Goal: Task Accomplishment & Management: Manage account settings

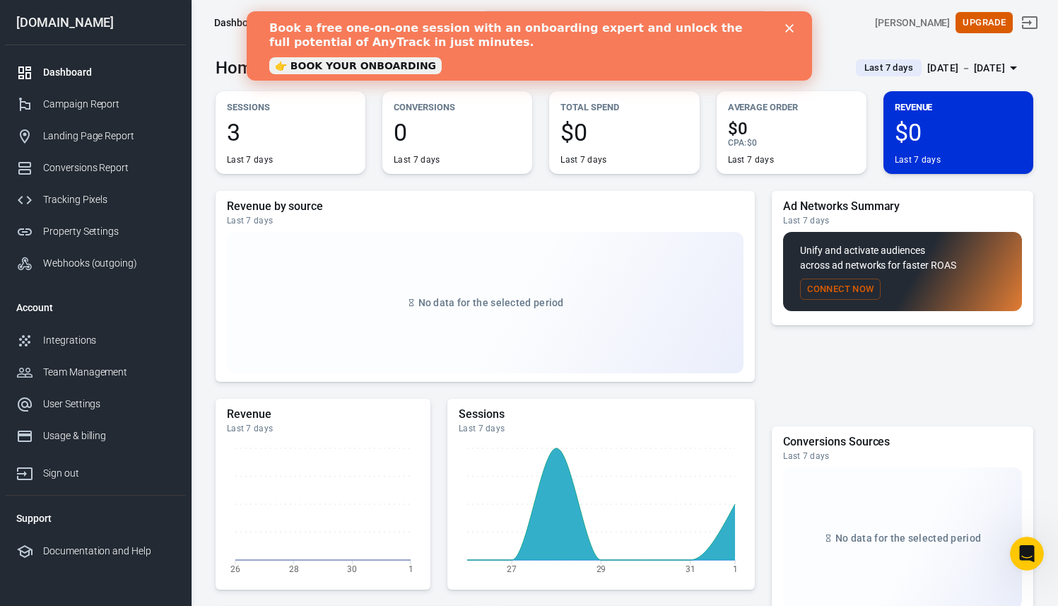
click at [792, 33] on div "Book a free one-on-one session with an onboarding expert and unlock the full po…" at bounding box center [528, 46] width 565 height 58
click at [783, 29] on div "Book a free one-on-one session with an onboarding expert and unlock the full po…" at bounding box center [529, 46] width 520 height 58
click at [786, 28] on icon "Close" at bounding box center [788, 28] width 8 height 8
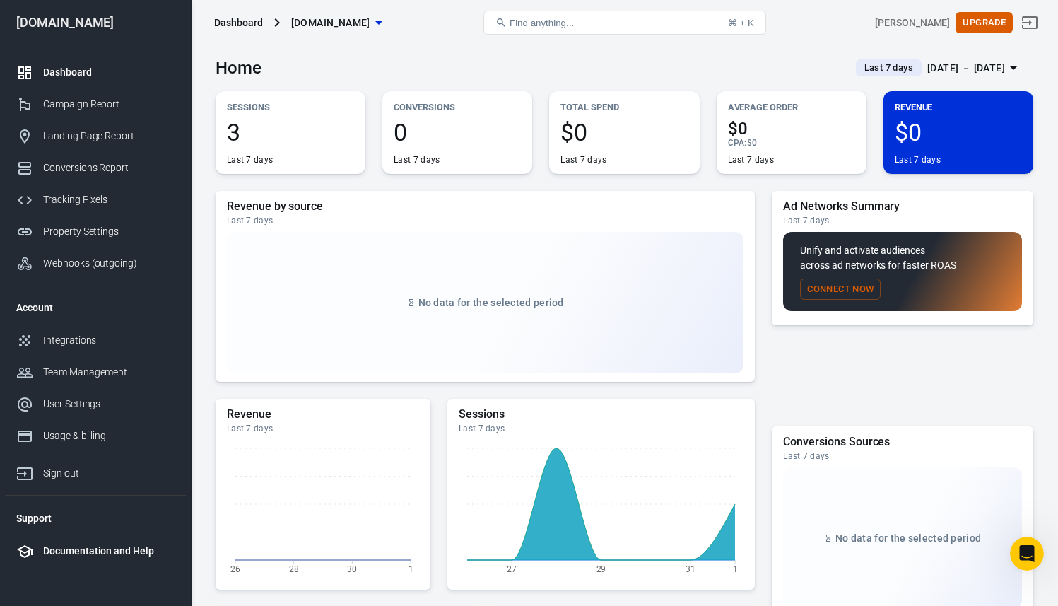
click at [77, 553] on div "Documentation and Help" at bounding box center [108, 550] width 131 height 15
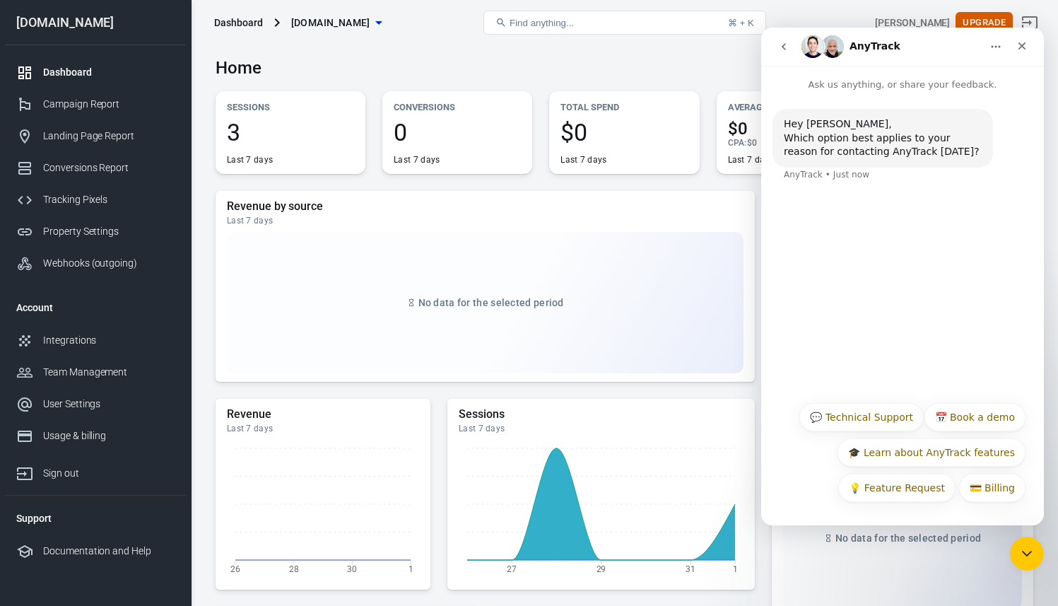
drag, startPoint x: 958, startPoint y: 416, endPoint x: 947, endPoint y: 324, distance: 92.6
click at [947, 326] on div "Hey Keissy, Which option best applies to your reason for contacting AnyTrack to…" at bounding box center [902, 308] width 283 height 433
click at [956, 418] on button "📅 Book a demo" at bounding box center [974, 417] width 101 height 28
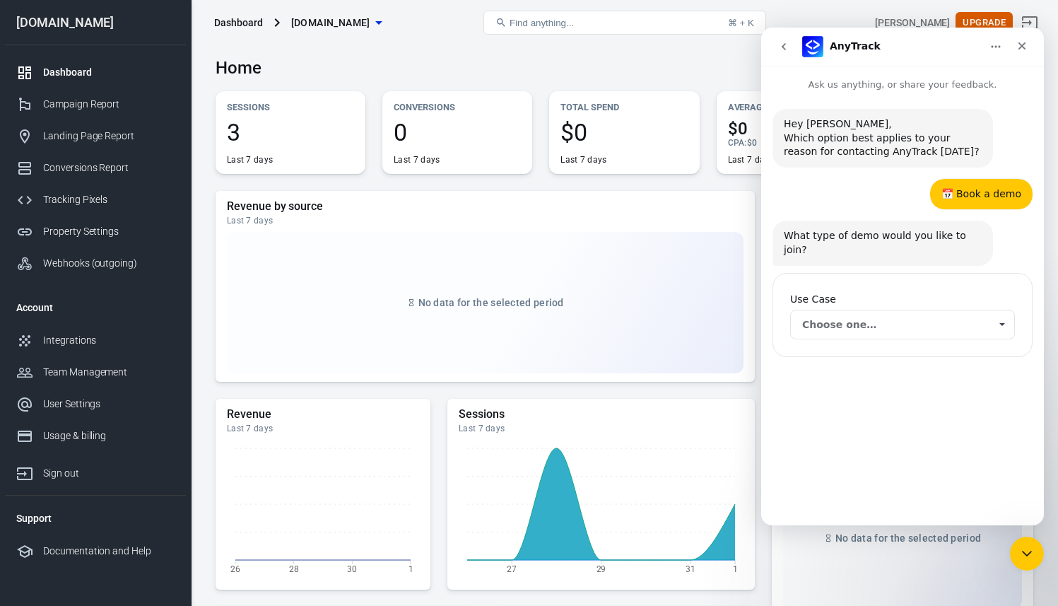
click at [908, 310] on span "Choose one…" at bounding box center [895, 324] width 187 height 28
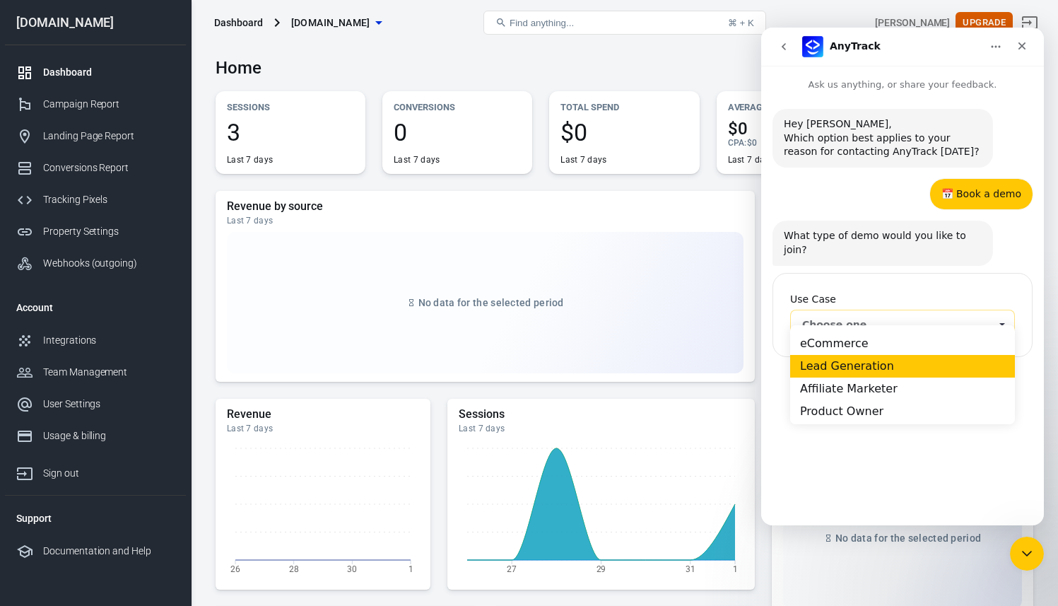
click at [895, 370] on div "Lead Generation" at bounding box center [902, 365] width 225 height 23
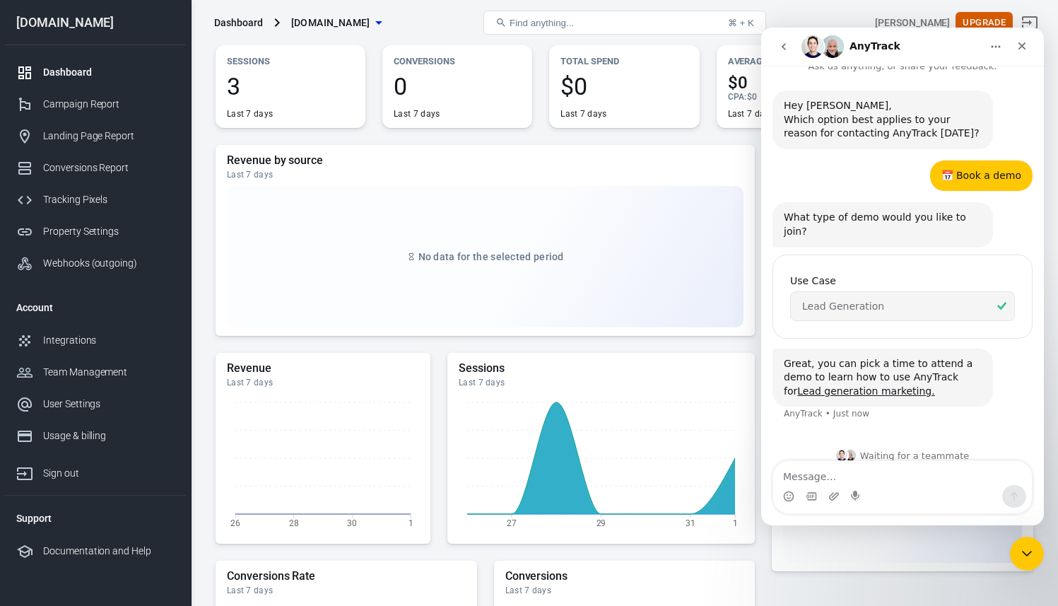
scroll to position [20, 0]
click at [989, 290] on span "AnyTrack says…" at bounding box center [1001, 304] width 25 height 28
click at [895, 384] on link "Lead generation marketing." at bounding box center [865, 389] width 137 height 11
click at [962, 185] on div "📅 Book a demo Keissy • Just now" at bounding box center [981, 174] width 102 height 31
click at [967, 168] on div "📅 Book a demo" at bounding box center [981, 174] width 80 height 14
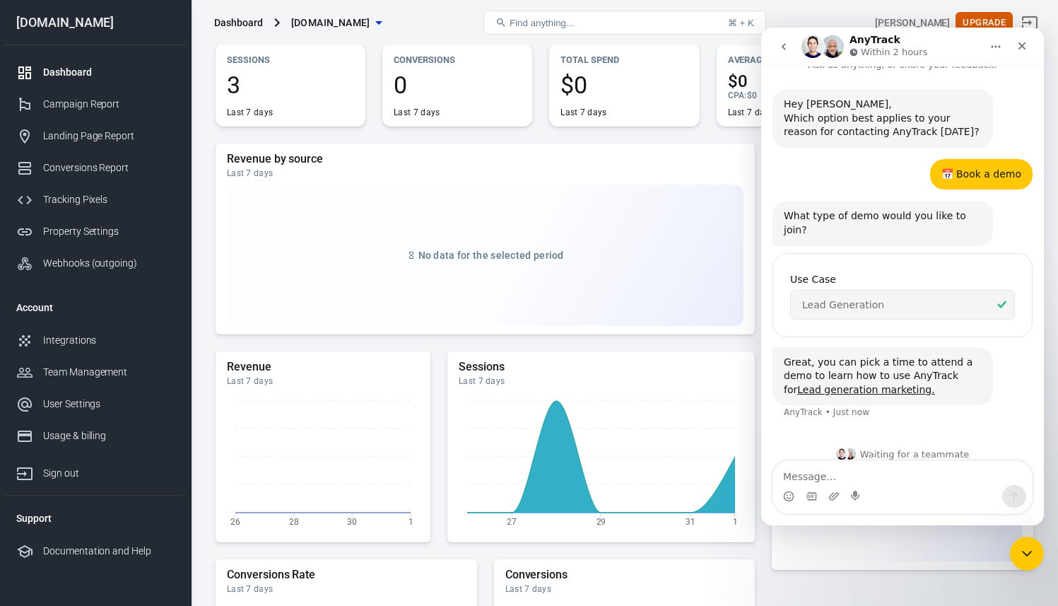
click at [871, 217] on div "What type of demo would you like to join?" at bounding box center [883, 223] width 198 height 28
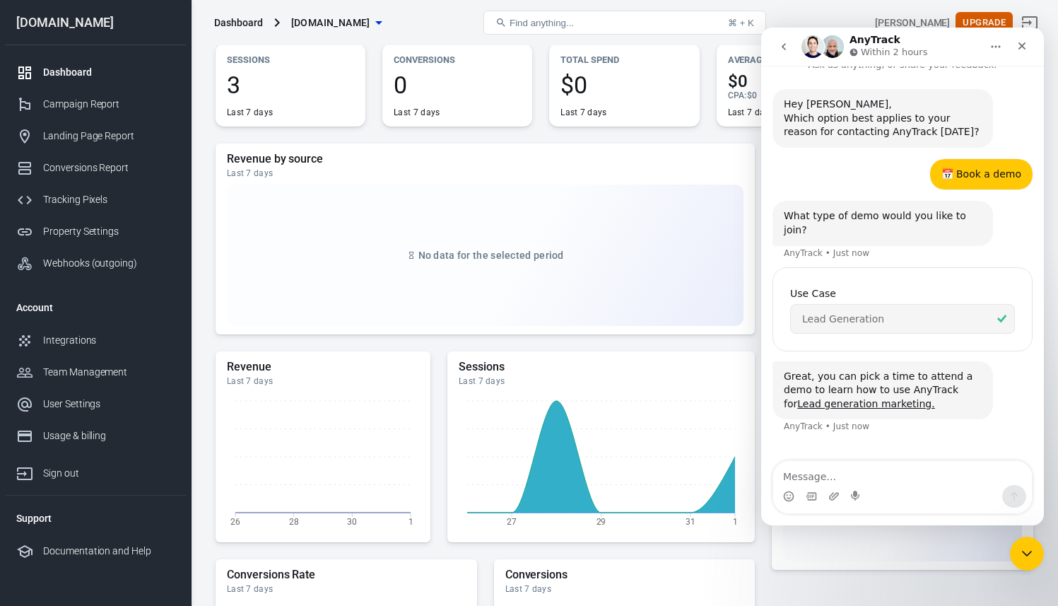
scroll to position [34, 0]
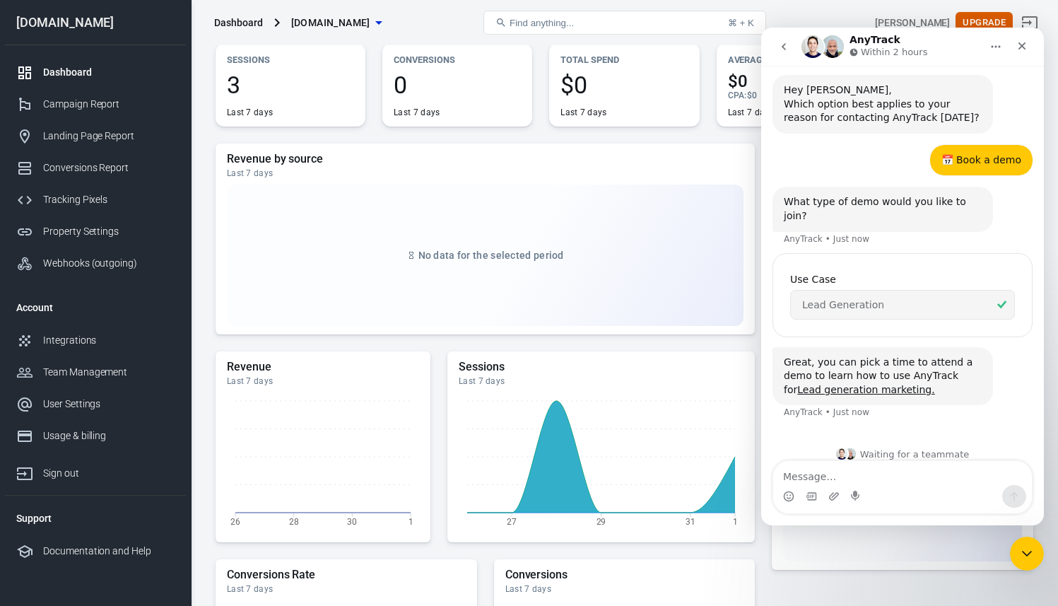
click at [847, 290] on span "Lead Generation" at bounding box center [895, 304] width 187 height 28
click at [835, 290] on span "Lead Generation" at bounding box center [895, 304] width 187 height 28
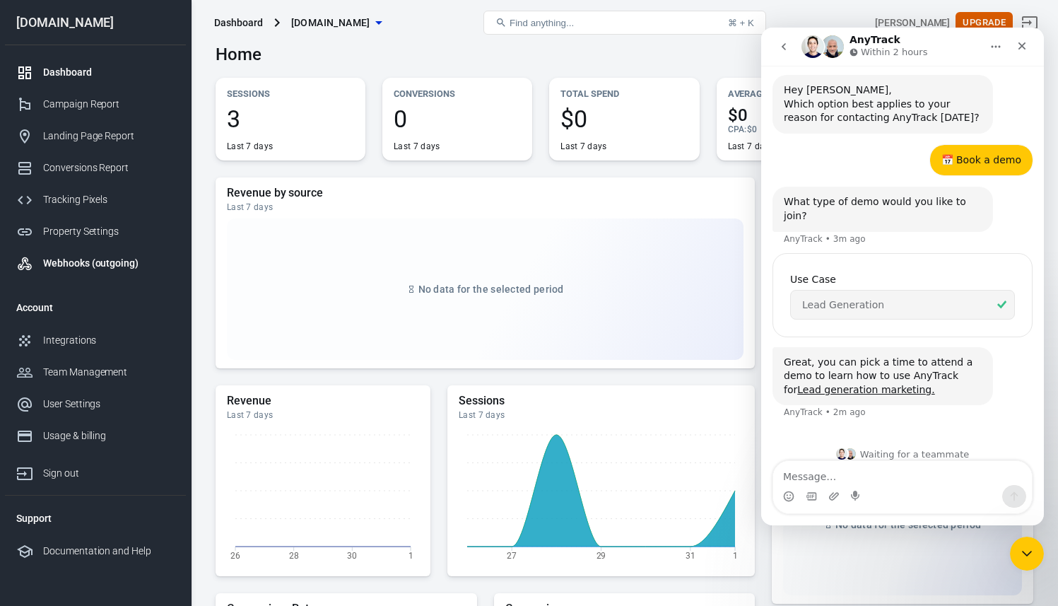
scroll to position [0, 0]
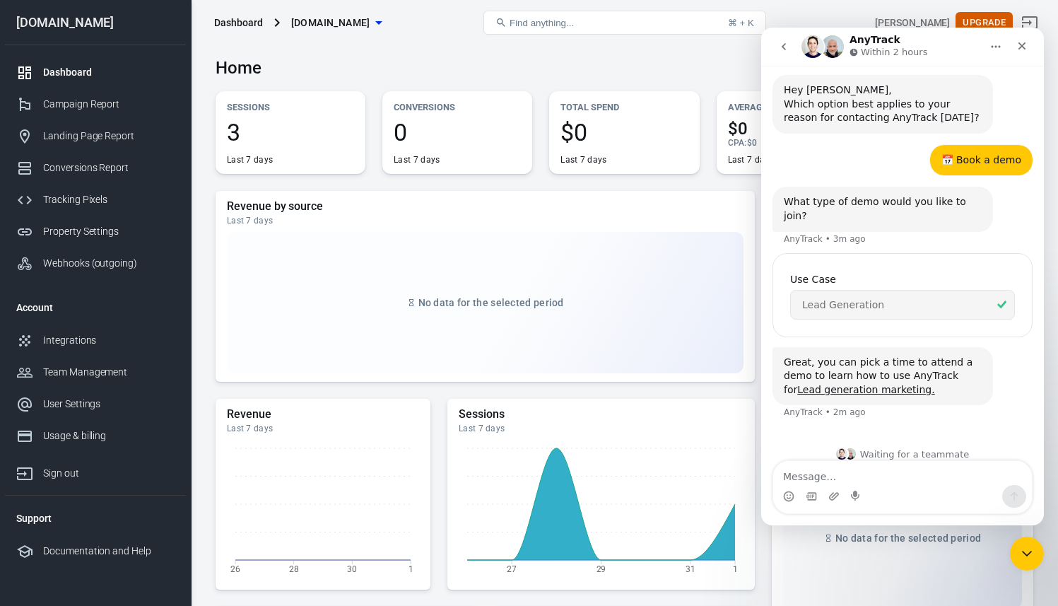
click at [81, 70] on div "Dashboard" at bounding box center [108, 72] width 131 height 15
click at [1027, 45] on icon "Close" at bounding box center [1021, 45] width 11 height 11
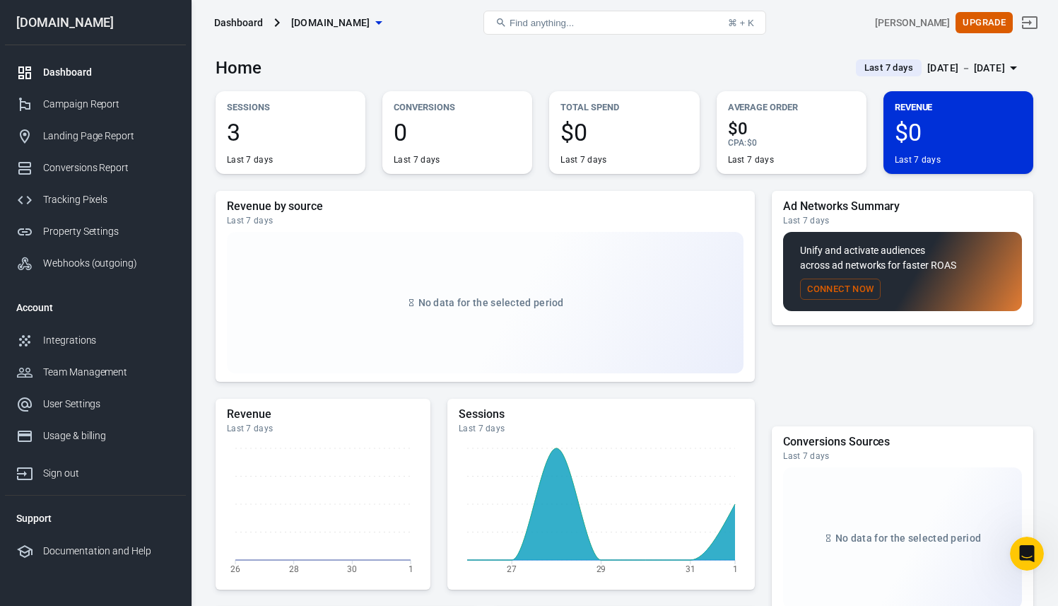
scroll to position [20, 0]
click at [105, 339] on div "Integrations" at bounding box center [108, 340] width 131 height 15
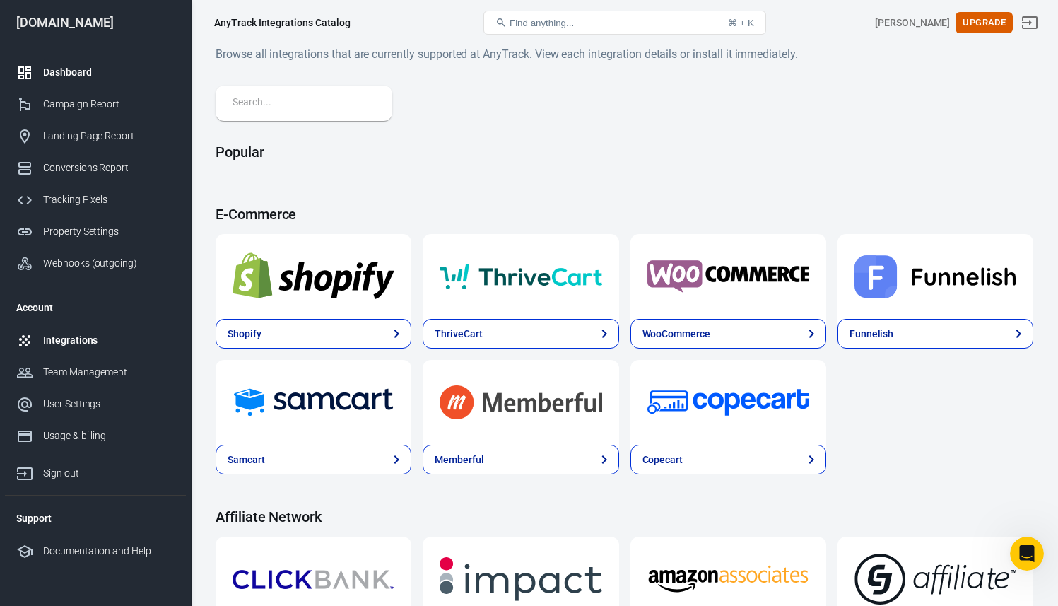
click at [117, 71] on div "Dashboard" at bounding box center [108, 72] width 131 height 15
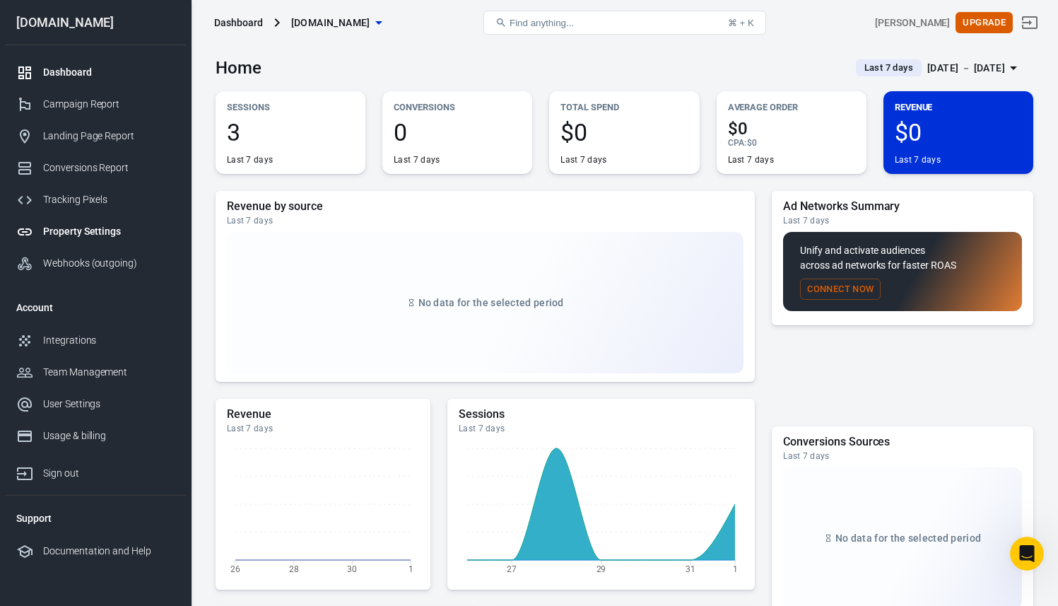
click at [130, 228] on div "Property Settings" at bounding box center [108, 231] width 131 height 15
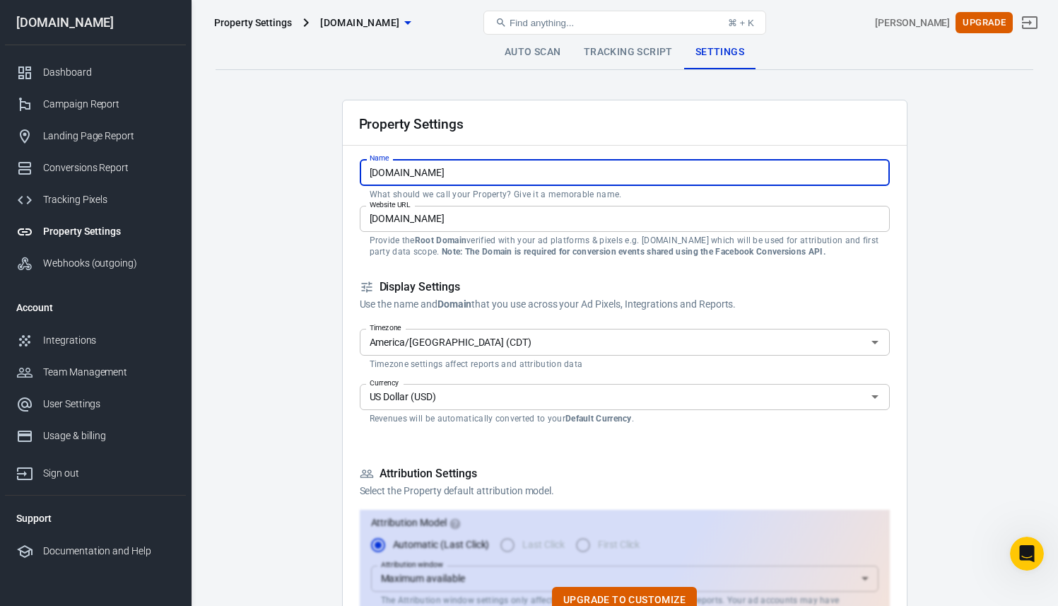
click at [475, 165] on input "konvertisagency.com" at bounding box center [625, 172] width 530 height 26
click at [481, 173] on input "konvertisagency.com" at bounding box center [625, 172] width 530 height 26
click at [481, 174] on input "konvertisagency.com" at bounding box center [625, 172] width 530 height 26
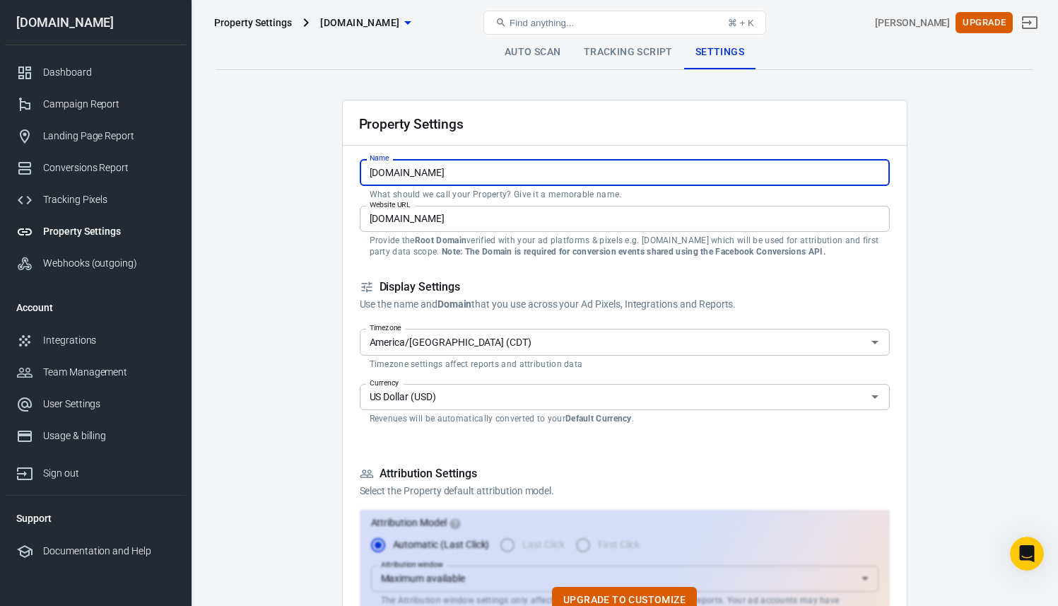
click at [481, 174] on input "Keissyrengel.com" at bounding box center [625, 172] width 530 height 26
type input "Keissyrengel.com"
click at [392, 223] on input "konvertisagency.com" at bounding box center [625, 219] width 530 height 26
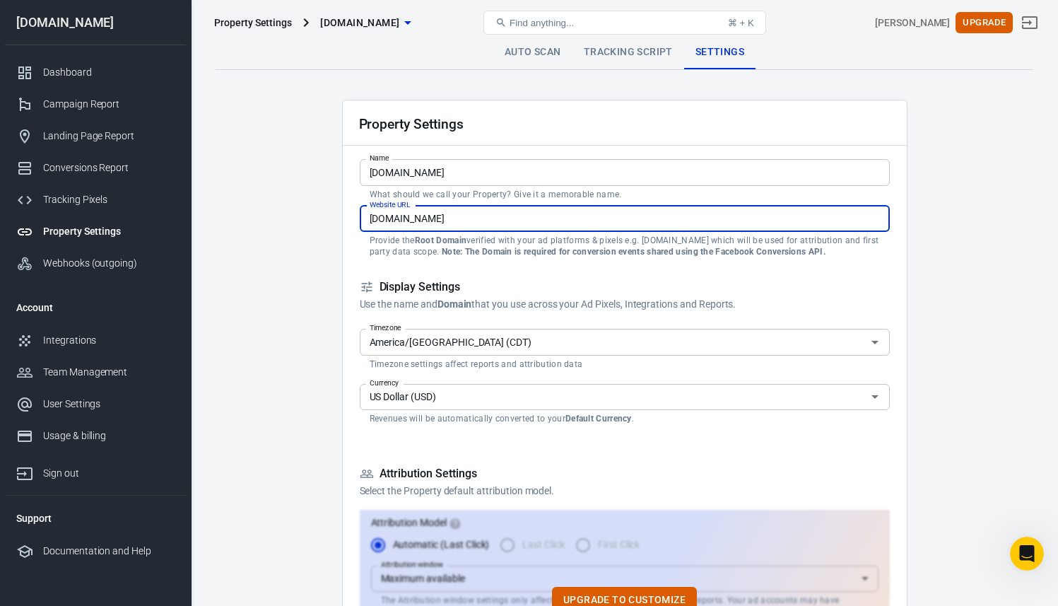
click at [392, 223] on input "konvertisagency.com" at bounding box center [625, 219] width 530 height 26
paste input "Keissyrengel.com"
type input "Keissyrengel.com"
click at [600, 243] on p "Provide the Root Domain verified with your ad platforms & pixels e.g. example.c…" at bounding box center [625, 246] width 510 height 23
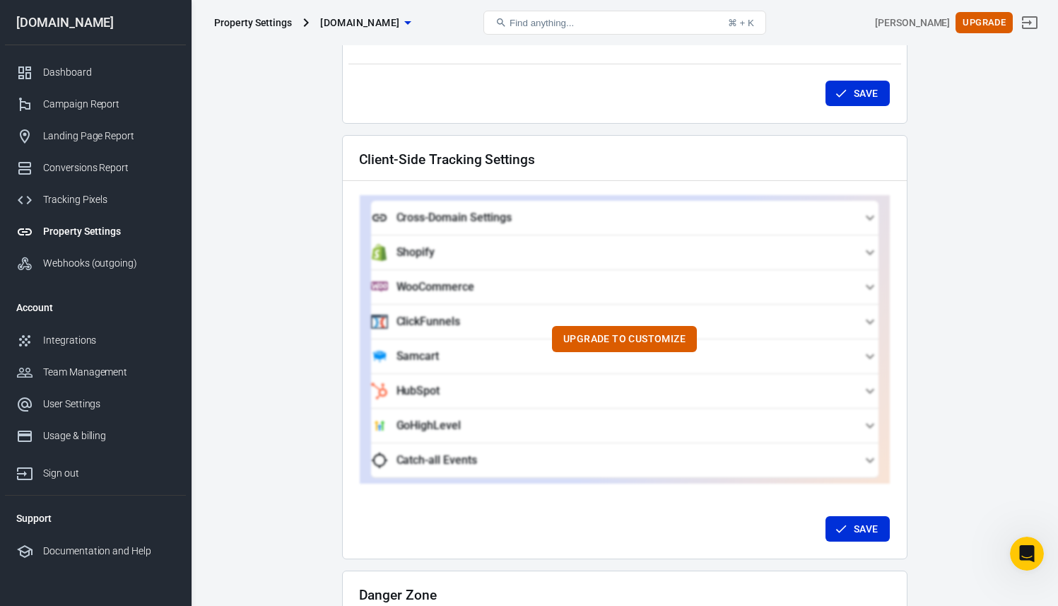
scroll to position [1314, 0]
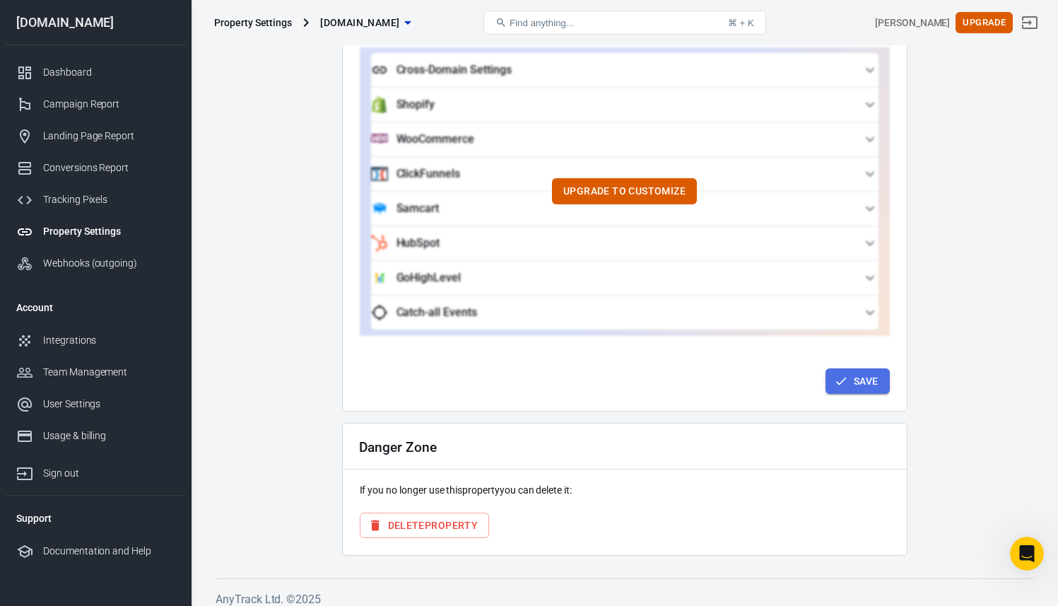
click at [844, 374] on icon "button" at bounding box center [841, 381] width 14 height 14
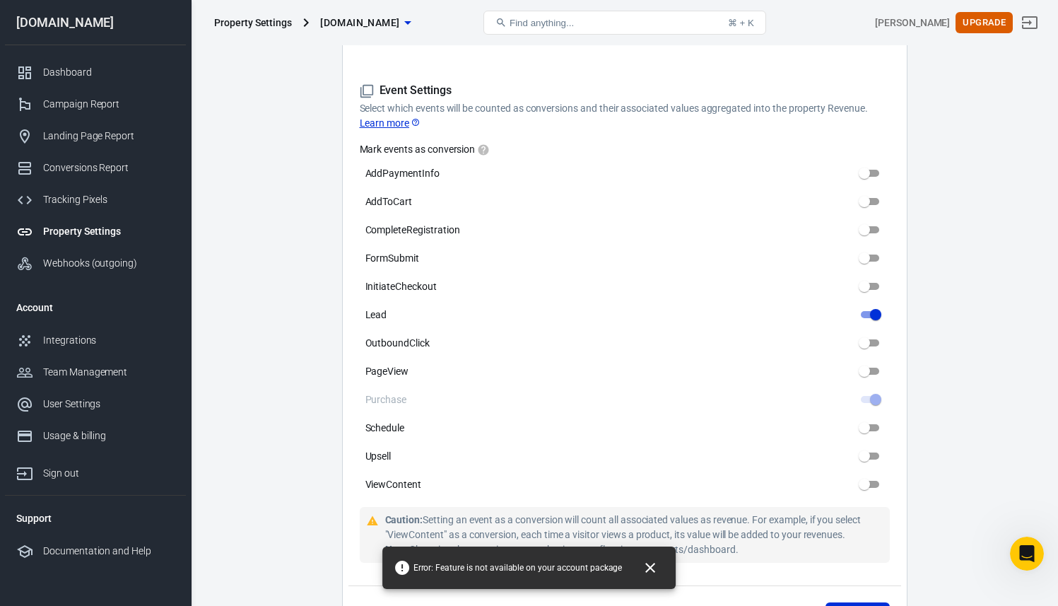
scroll to position [0, 0]
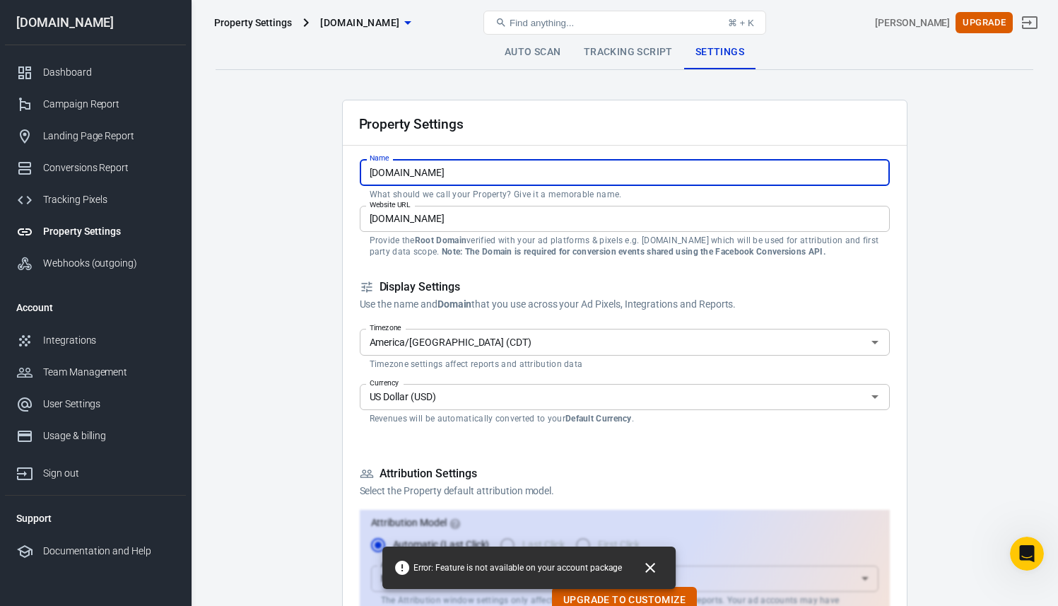
click at [466, 181] on input "Keissyrengel.com" at bounding box center [625, 172] width 530 height 26
type input "Konvertis LLC"
click at [480, 219] on input "Keissyrengel.com" at bounding box center [625, 219] width 530 height 26
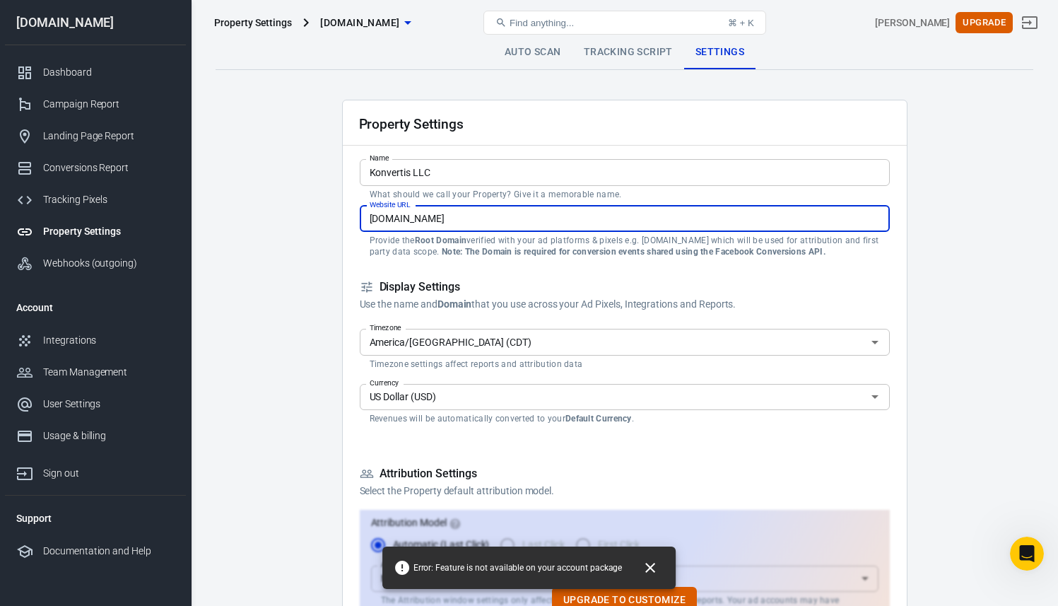
click at [480, 219] on input "Keissyrengel.com" at bounding box center [625, 219] width 530 height 26
click at [401, 221] on input "Keissyrengel.com" at bounding box center [625, 219] width 530 height 26
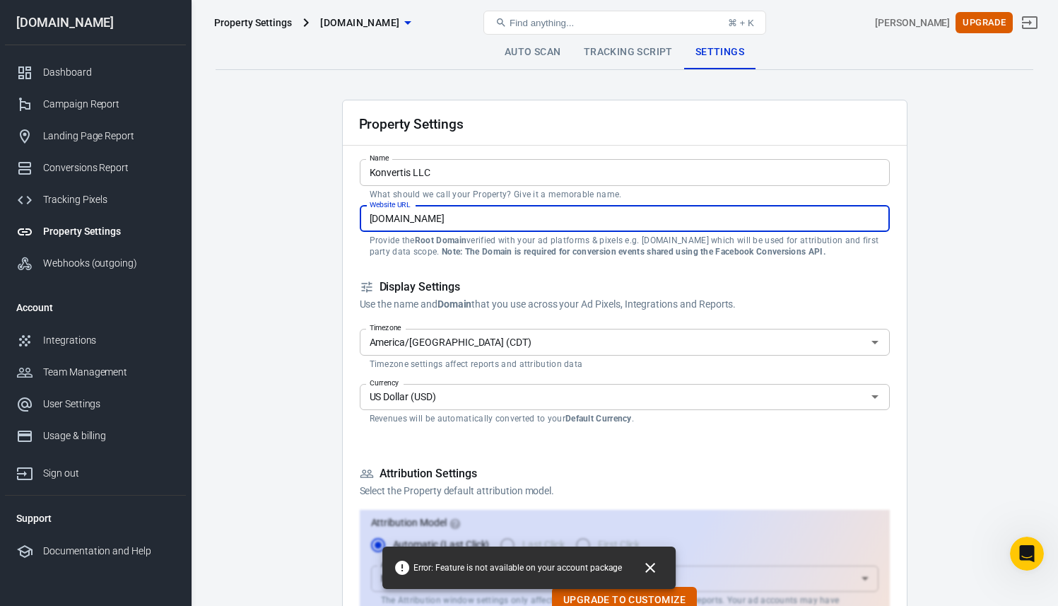
type input "konvertisagency.com"
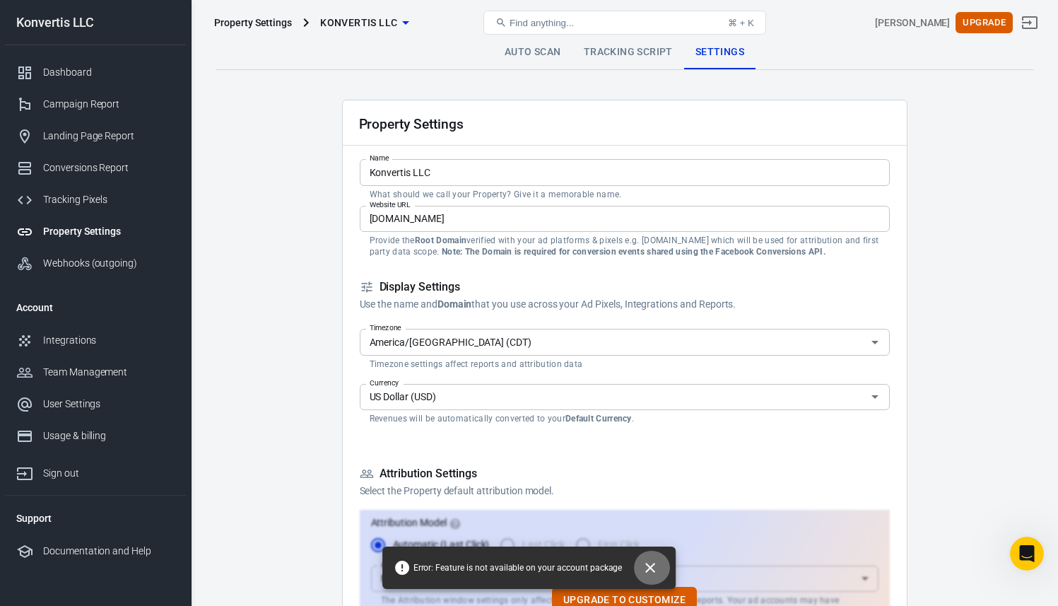
click at [649, 565] on icon "Close" at bounding box center [650, 568] width 10 height 10
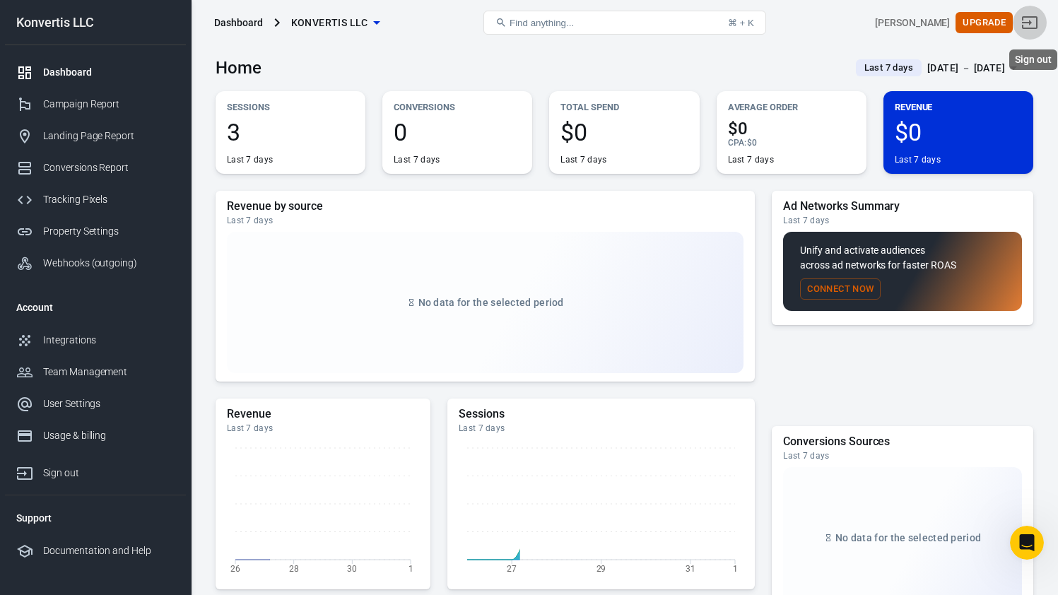
click at [1038, 25] on icon "Sign out" at bounding box center [1029, 22] width 17 height 17
